Goal: Task Accomplishment & Management: Use online tool/utility

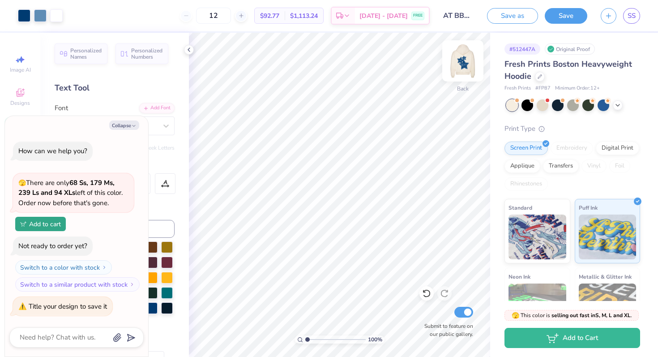
click at [467, 60] on img at bounding box center [463, 61] width 36 height 36
click at [458, 68] on img at bounding box center [463, 61] width 36 height 36
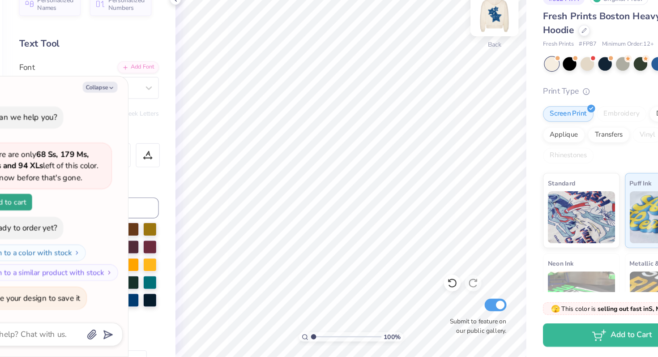
click at [468, 64] on img at bounding box center [463, 61] width 36 height 36
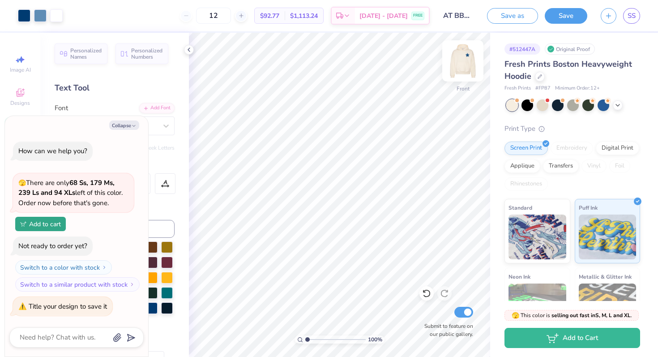
click at [465, 60] on img at bounding box center [463, 61] width 36 height 36
click at [616, 103] on polyline at bounding box center [618, 104] width 4 height 2
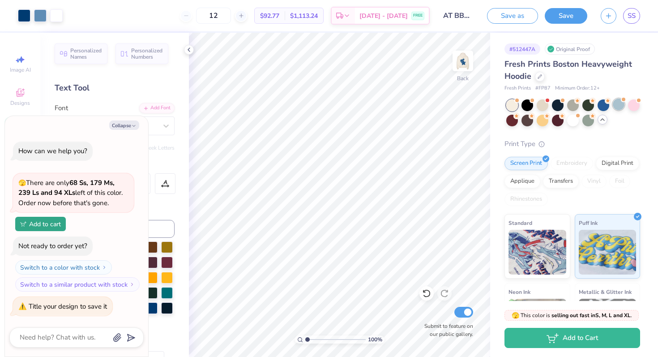
click at [619, 105] on div at bounding box center [619, 104] width 12 height 12
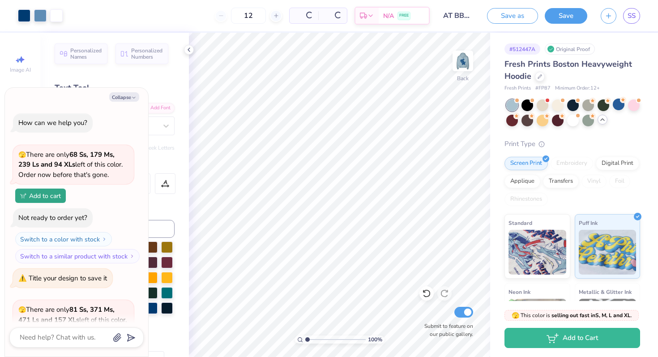
scroll to position [102, 0]
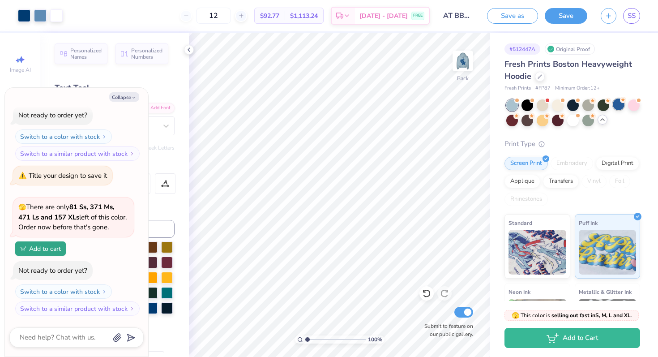
click at [619, 108] on div at bounding box center [619, 104] width 12 height 12
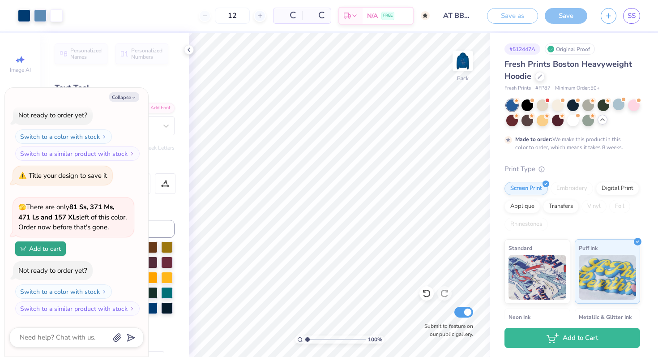
type textarea "x"
type input "50"
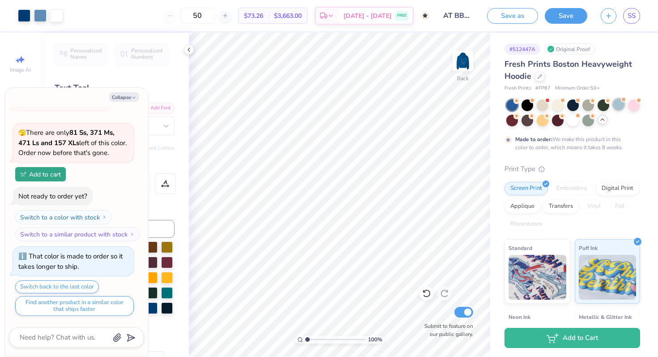
click at [618, 106] on div at bounding box center [619, 104] width 12 height 12
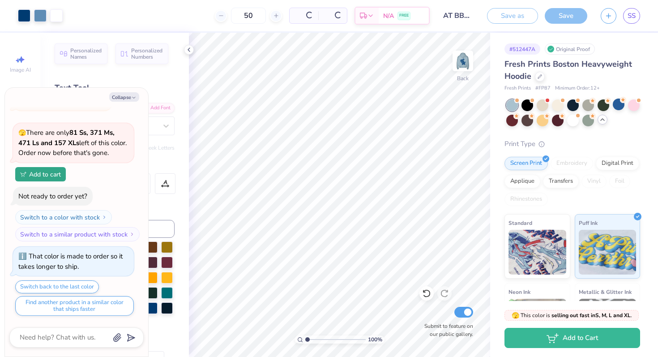
type textarea "x"
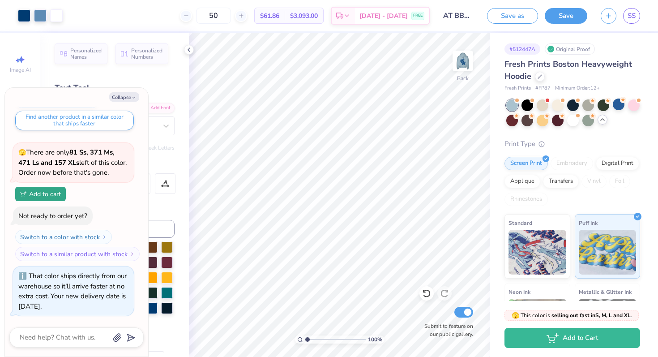
scroll to position [159, 0]
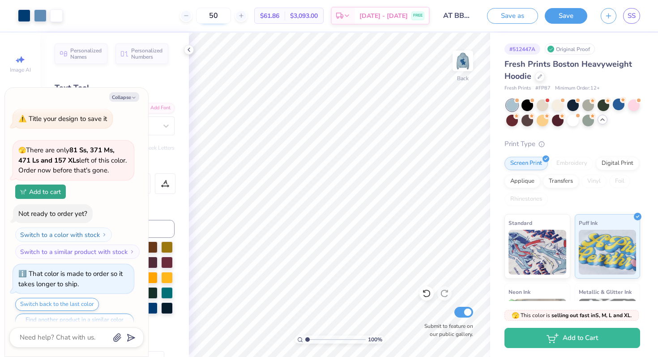
click at [223, 18] on input "50" at bounding box center [213, 16] width 35 height 16
click at [207, 17] on div "50" at bounding box center [213, 16] width 67 height 16
click at [189, 17] on icon at bounding box center [186, 16] width 6 height 6
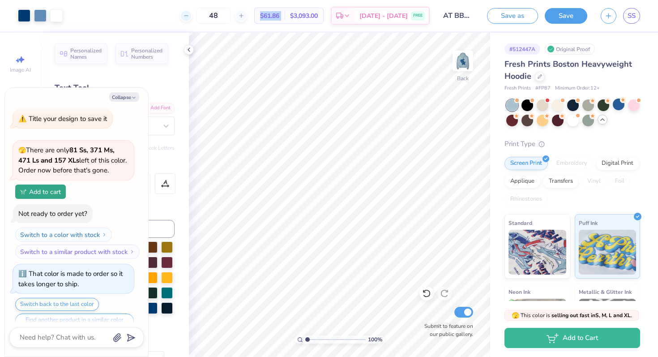
click at [189, 17] on icon at bounding box center [186, 16] width 6 height 6
type input "45"
click at [231, 18] on input "45" at bounding box center [213, 16] width 35 height 16
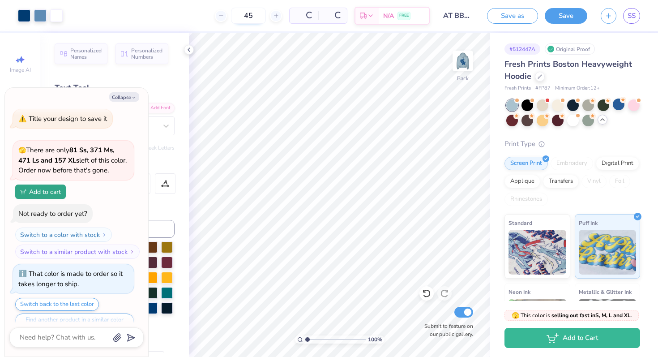
click at [233, 18] on input "45" at bounding box center [248, 16] width 35 height 16
type input "12"
click at [540, 254] on img at bounding box center [537, 250] width 58 height 45
click at [559, 215] on div "Standard" at bounding box center [537, 245] width 66 height 64
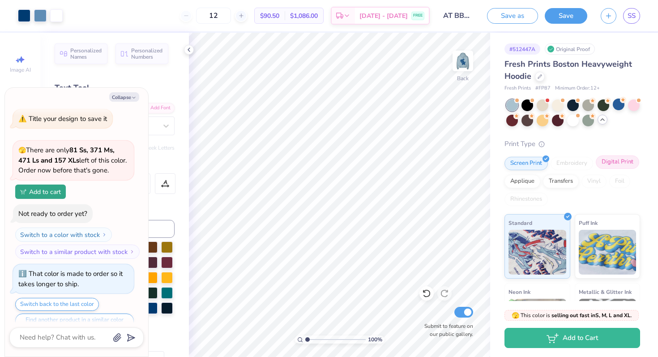
click at [623, 164] on div "Digital Print" at bounding box center [617, 161] width 43 height 13
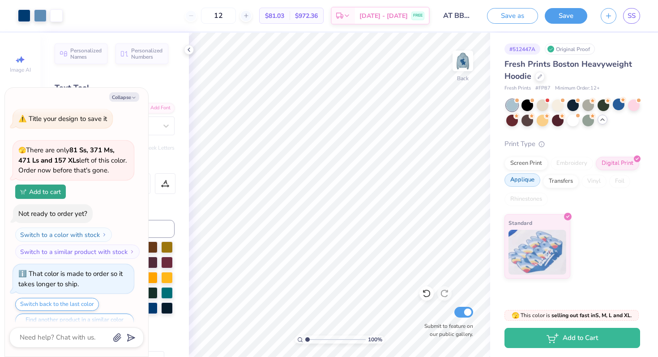
click at [530, 176] on div "Applique" at bounding box center [522, 179] width 36 height 13
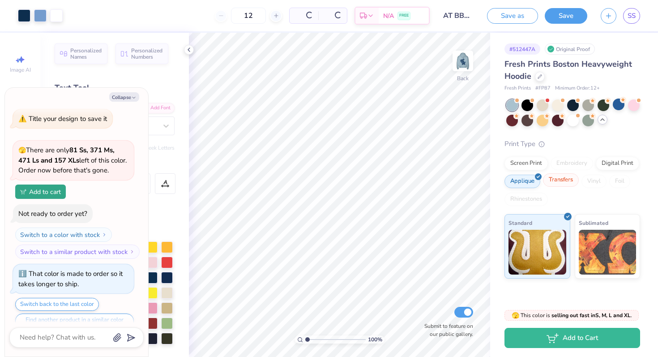
scroll to position [417, 0]
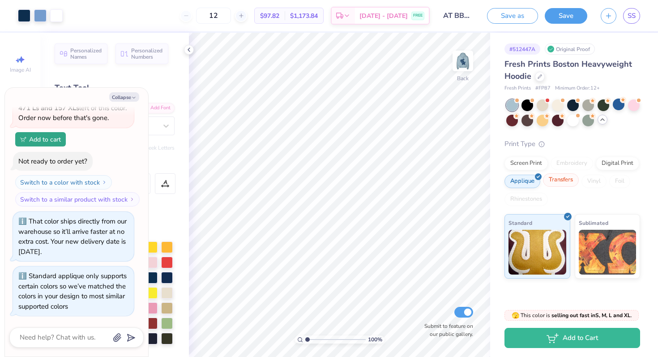
click at [559, 178] on div "Transfers" at bounding box center [561, 179] width 36 height 13
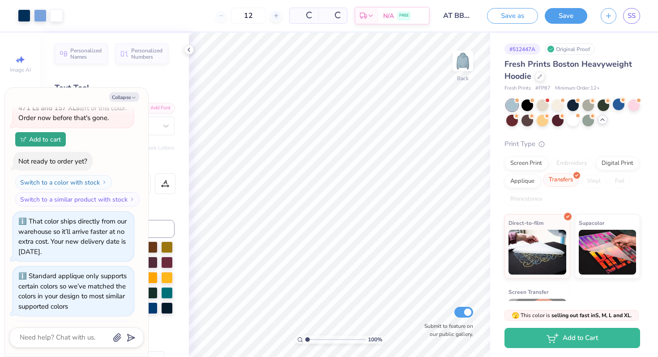
scroll to position [471, 0]
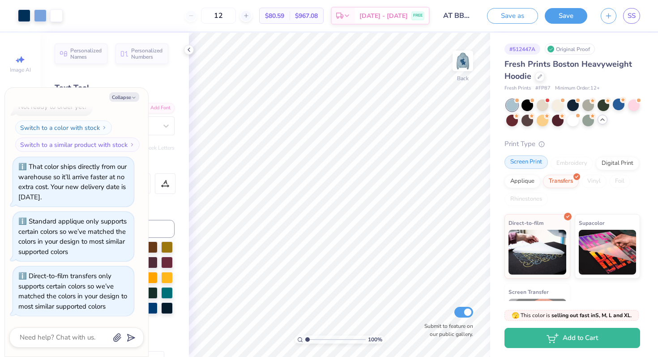
click at [527, 160] on div "Screen Print" at bounding box center [525, 161] width 43 height 13
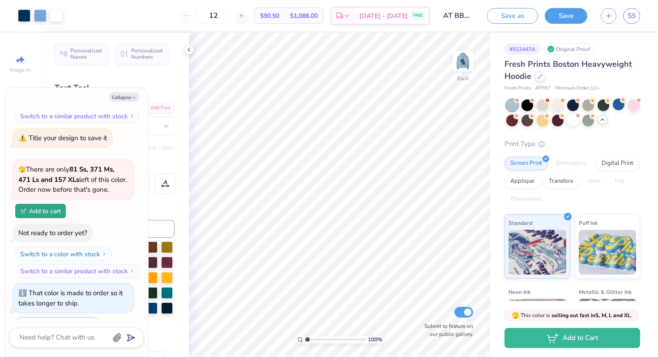
scroll to position [0, 0]
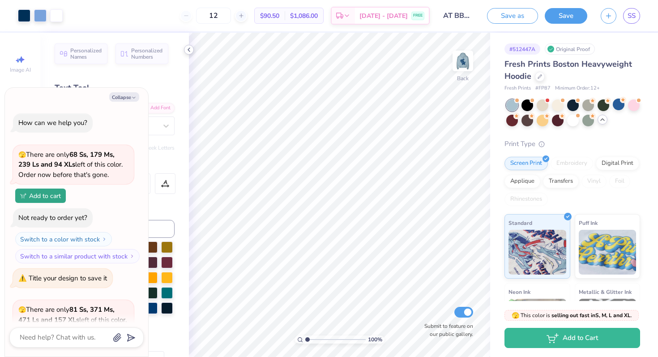
click at [189, 49] on polyline at bounding box center [189, 50] width 2 height 4
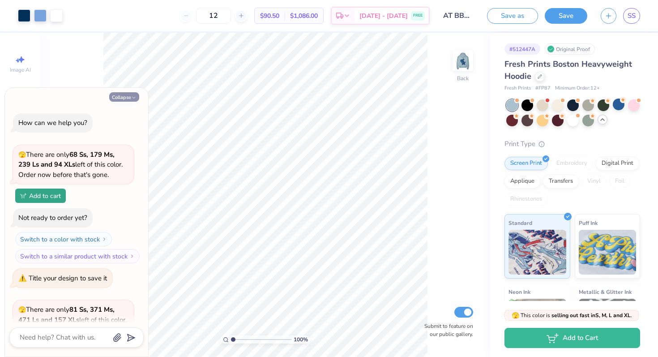
click at [124, 96] on button "Collapse" at bounding box center [124, 96] width 30 height 9
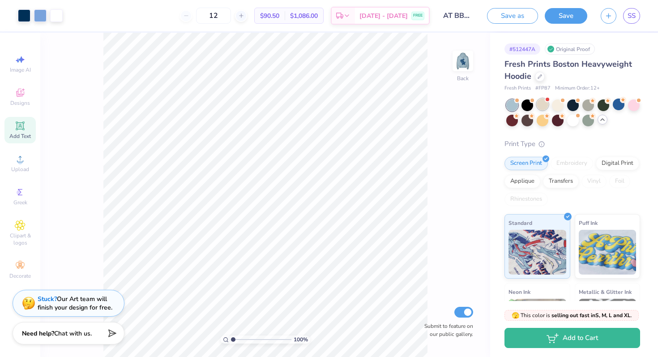
click at [544, 104] on div at bounding box center [543, 104] width 12 height 12
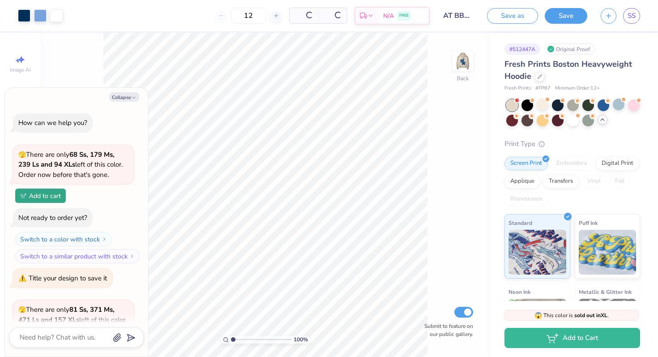
scroll to position [612, 0]
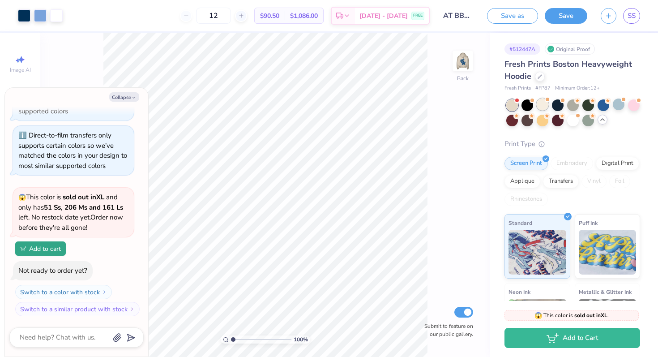
click at [539, 106] on div at bounding box center [543, 104] width 12 height 12
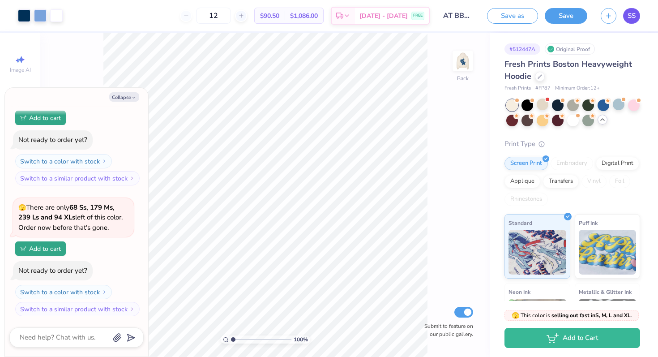
click at [631, 13] on span "SS" at bounding box center [631, 16] width 8 height 10
type textarea "x"
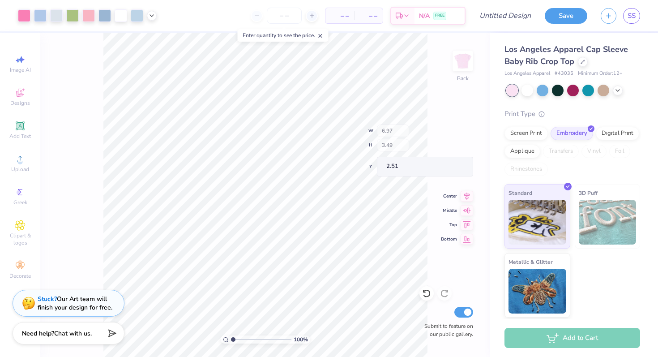
type input "6.85"
type input "3.38"
type input "2.56"
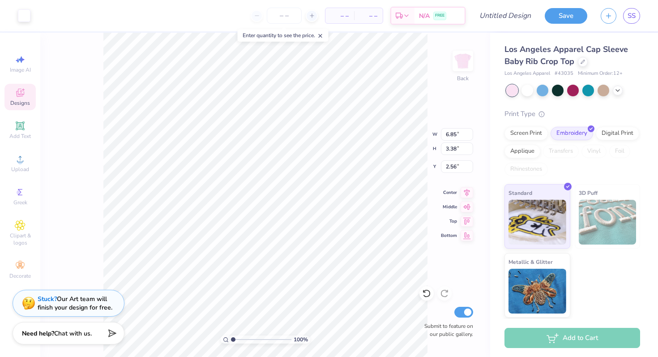
type input "2.14"
type input "2.78"
type input "2.56"
type input "6.85"
type input "3.38"
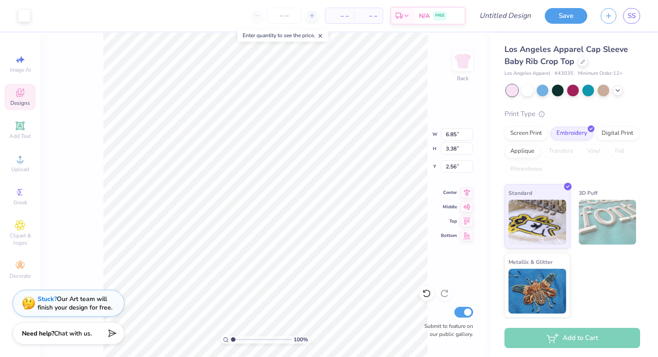
type input "5.06"
type input "2.53"
type input "3.15"
type input "2.73"
type input "6.97"
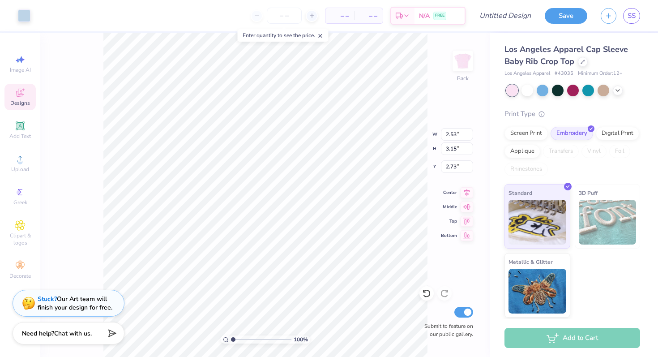
type input "3.49"
type input "2.51"
